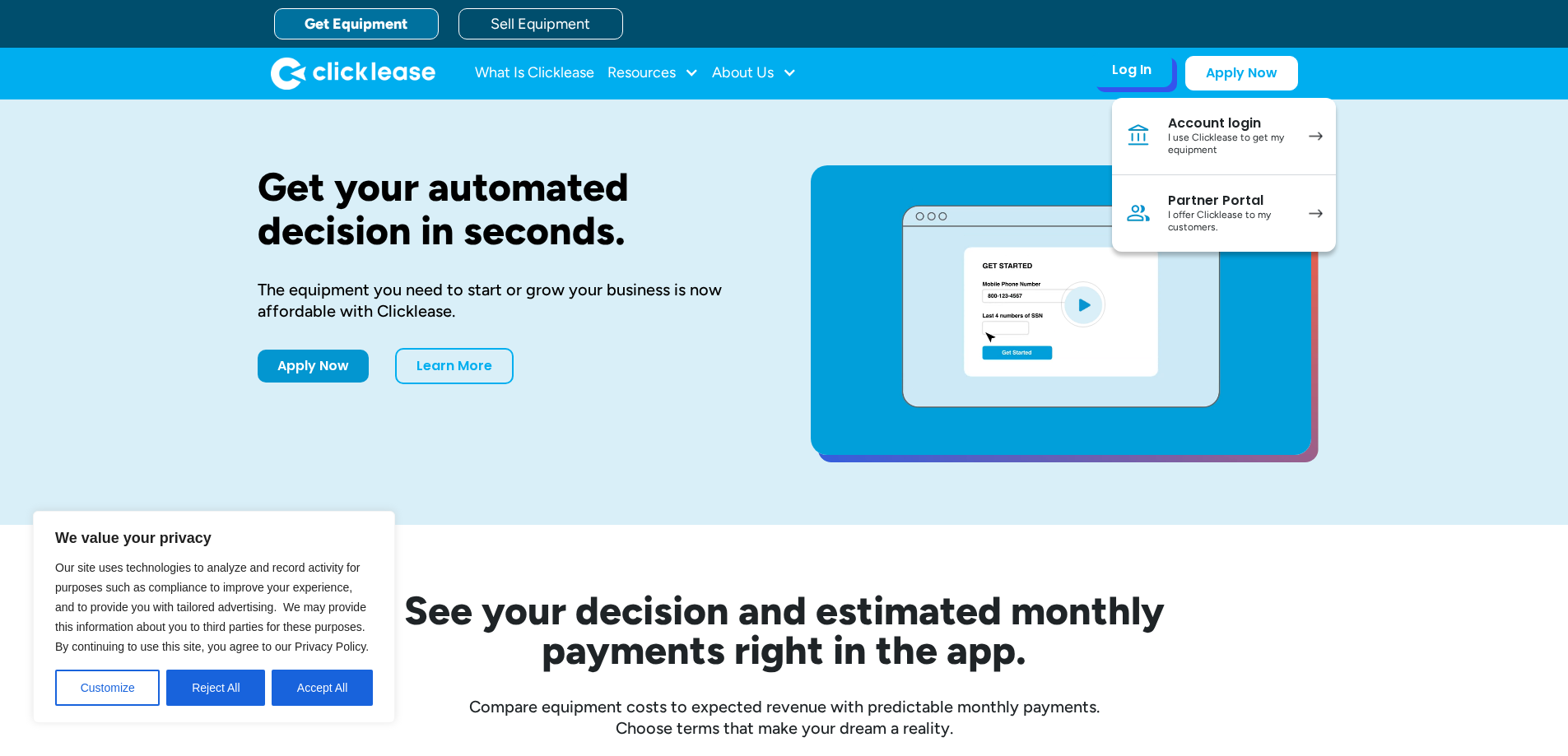
click at [1255, 131] on div "I use Clicklease to get my equipment" at bounding box center [1230, 144] width 124 height 25
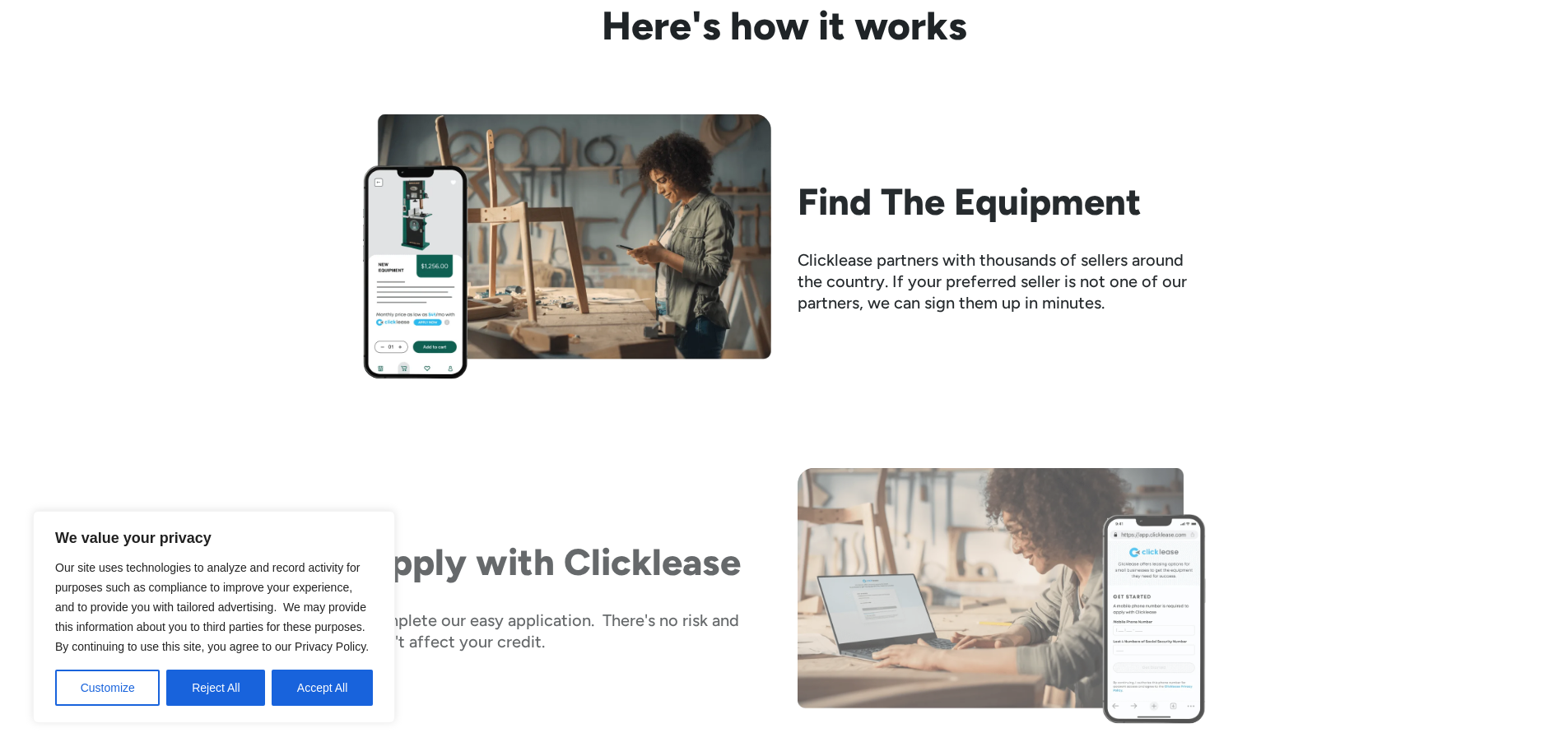
scroll to position [1810, 0]
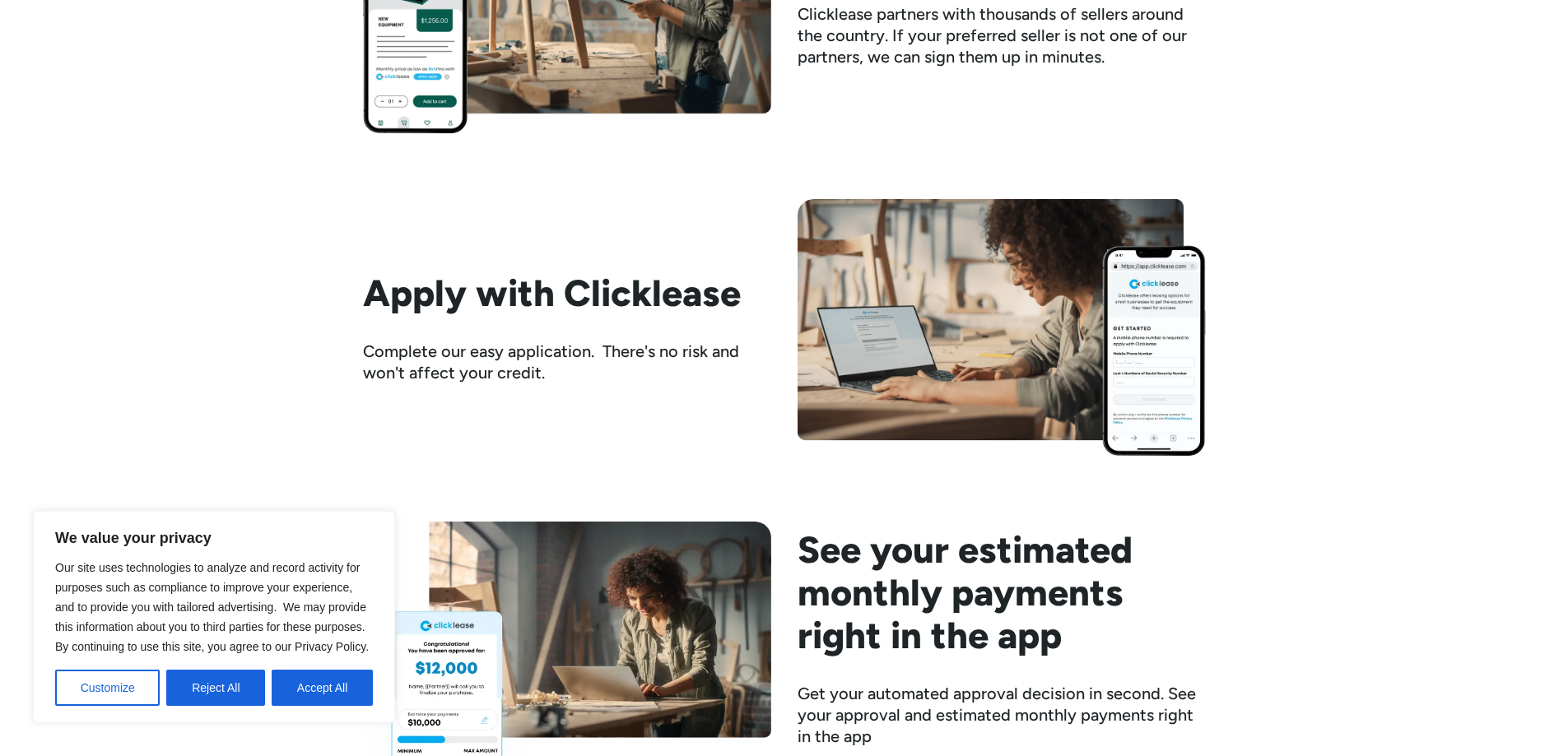
drag, startPoint x: 0, startPoint y: 0, endPoint x: 1274, endPoint y: 583, distance: 1401.1
click at [1292, 587] on div "Here's how it works Find The Equipment Clicklease partners with thousands of se…" at bounding box center [784, 580] width 1568 height 1634
